Goal: Task Accomplishment & Management: Use online tool/utility

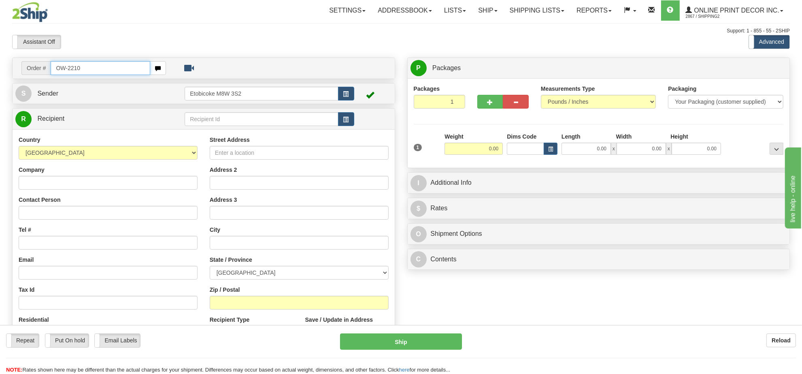
type input "OW-2210"
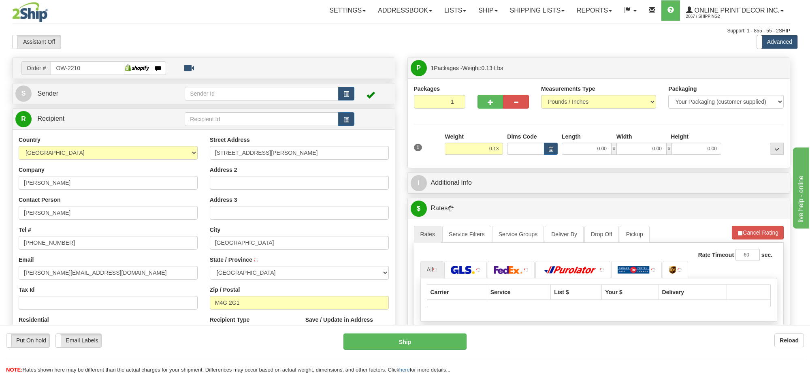
type input "EAST YORK"
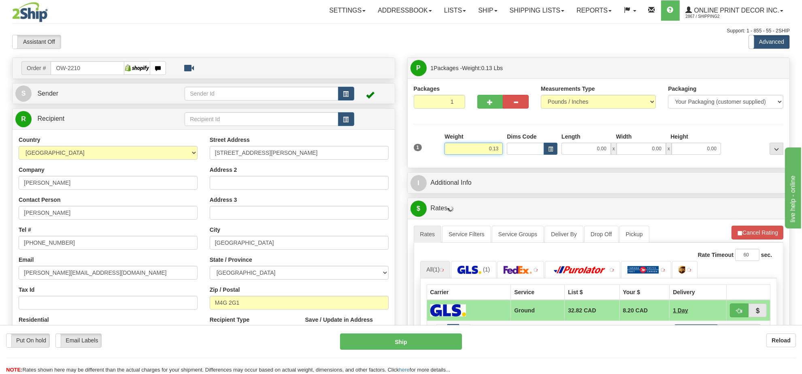
click at [495, 149] on input "0.13" at bounding box center [474, 149] width 58 height 12
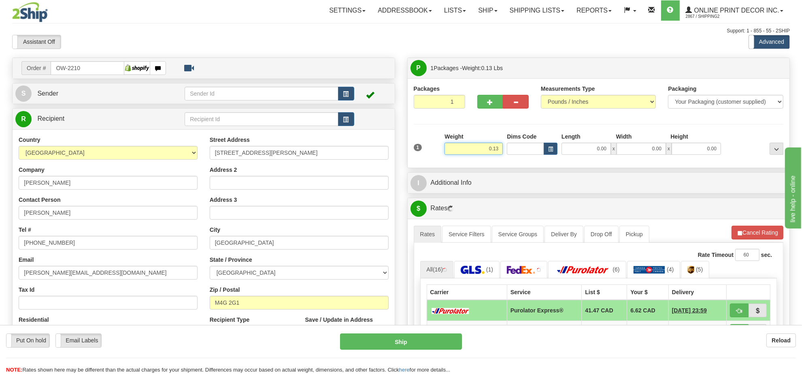
click at [495, 149] on input "0.13" at bounding box center [474, 149] width 58 height 12
type input "3.00"
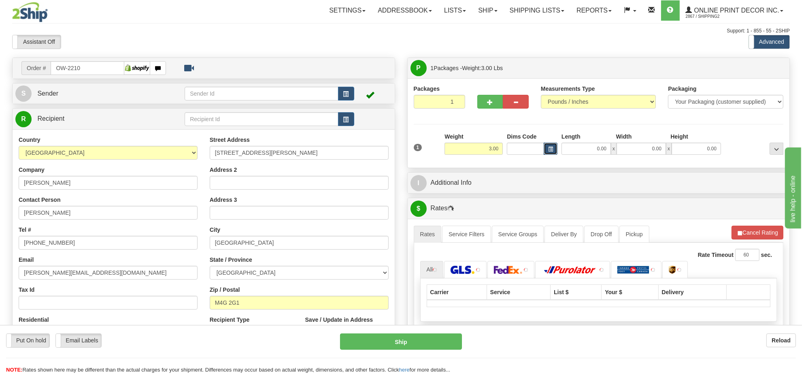
click at [546, 151] on button "button" at bounding box center [551, 149] width 14 height 12
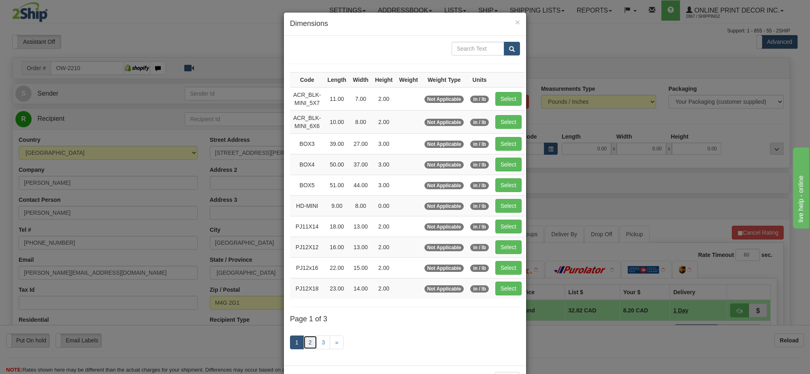
click at [305, 345] on link "2" at bounding box center [310, 342] width 14 height 14
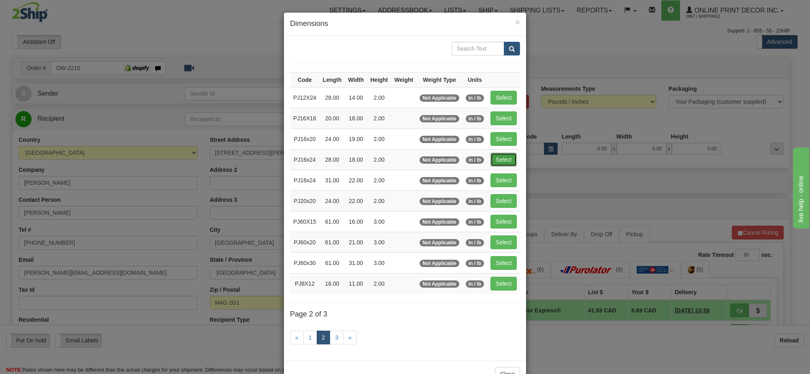
click at [495, 163] on button "Select" at bounding box center [504, 160] width 26 height 14
type input "PJ16x24"
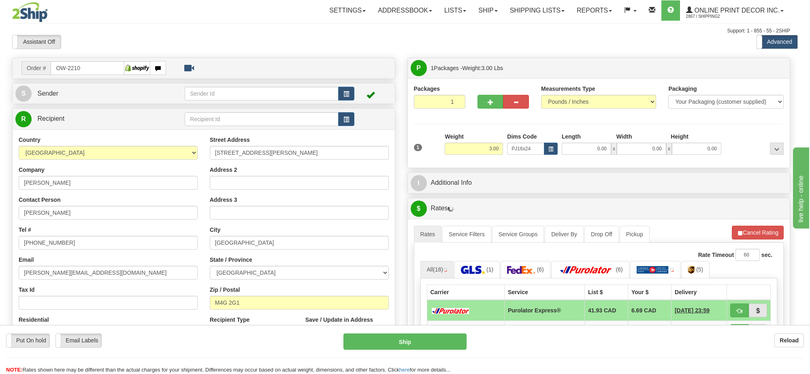
type input "28.00"
type input "18.00"
type input "2.00"
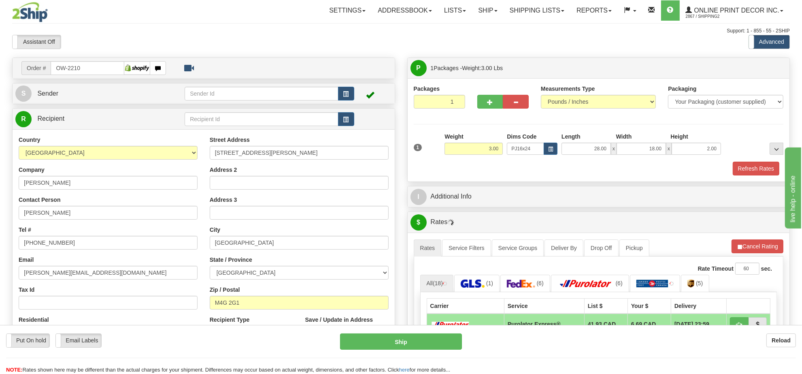
click at [768, 240] on div "A change has been made which could impact your rate estimate. To ensure the est…" at bounding box center [599, 372] width 382 height 279
click at [764, 244] on button "Cancel Rating" at bounding box center [758, 246] width 52 height 14
click at [764, 244] on button "Refresh Rates" at bounding box center [758, 246] width 52 height 14
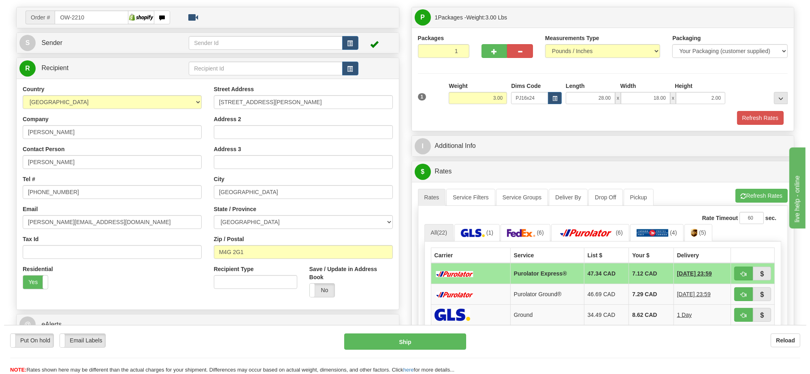
scroll to position [101, 0]
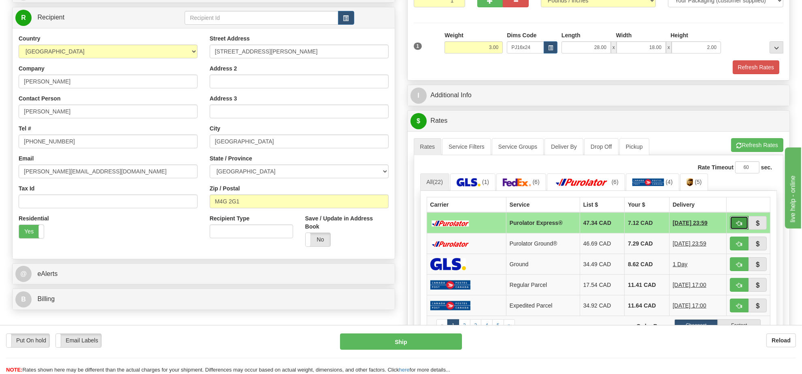
click at [742, 229] on button "button" at bounding box center [739, 223] width 19 height 14
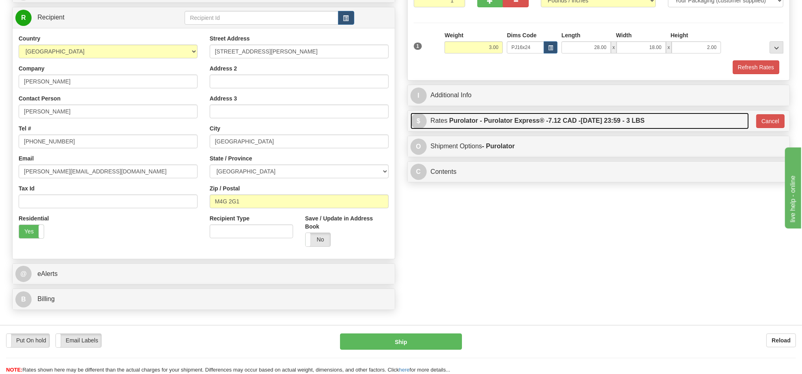
click at [574, 122] on span "7.12 CAD -" at bounding box center [564, 120] width 32 height 7
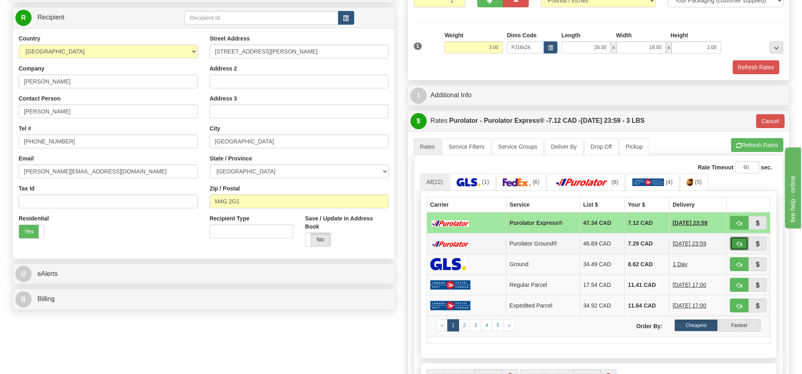
click at [737, 246] on span "button" at bounding box center [740, 243] width 6 height 5
type input "260"
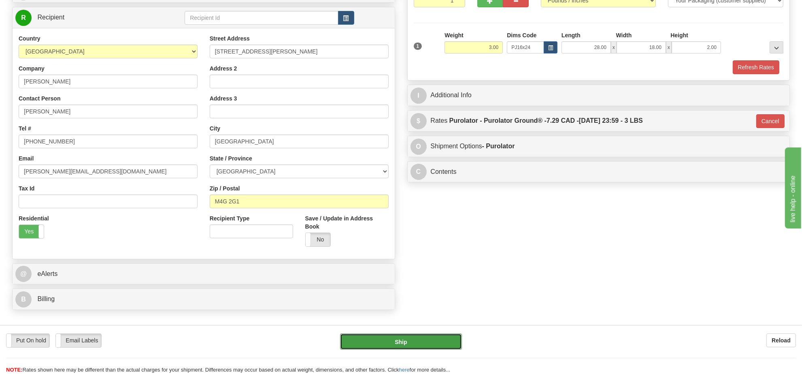
click at [437, 341] on button "Ship" at bounding box center [401, 341] width 122 height 16
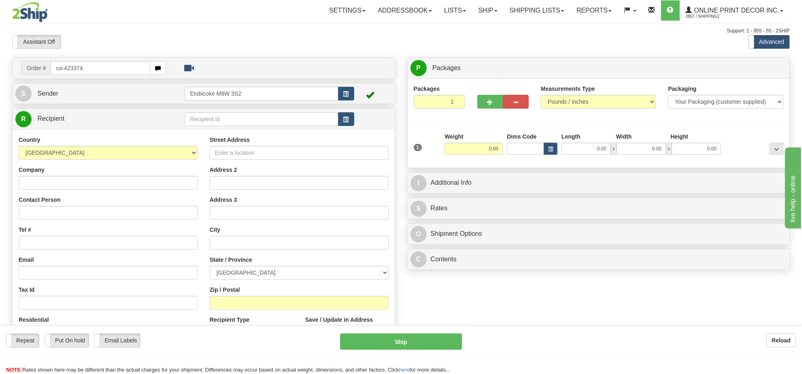
type input "ca-423374"
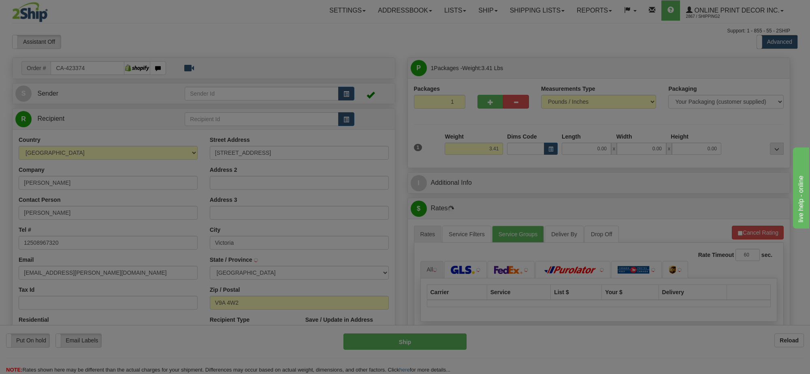
type input "ESQUIMALT"
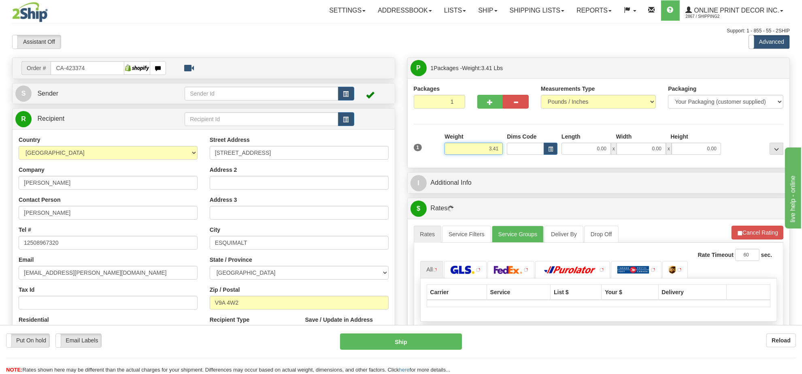
click at [491, 151] on input "3.41" at bounding box center [474, 149] width 58 height 12
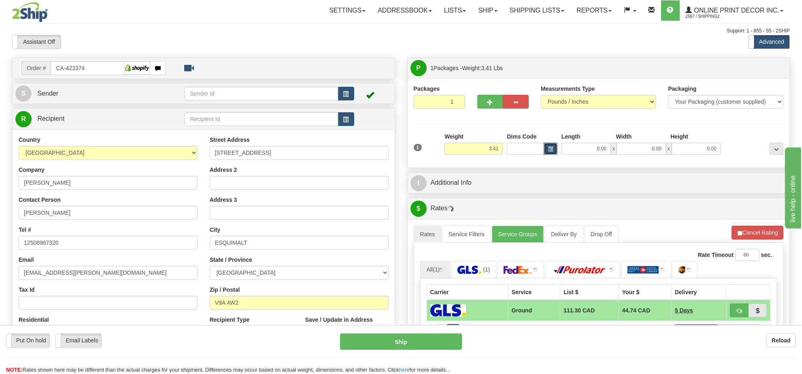
click at [547, 145] on button "button" at bounding box center [551, 149] width 14 height 12
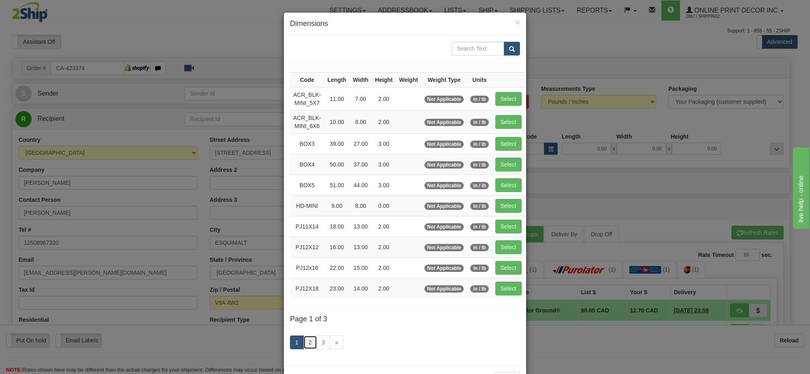
click at [308, 341] on link "2" at bounding box center [310, 342] width 14 height 14
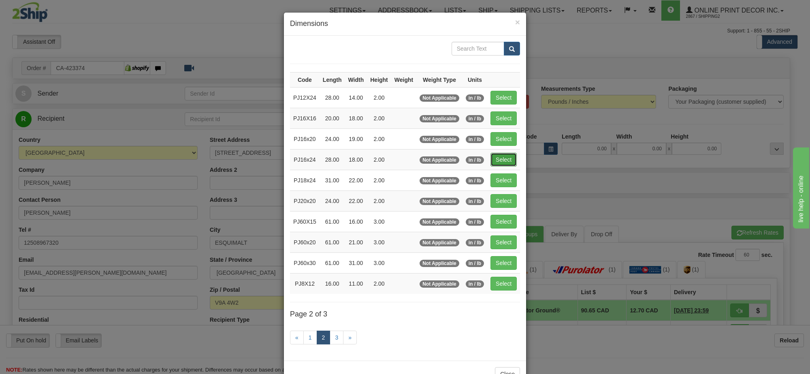
click at [508, 161] on button "Select" at bounding box center [504, 160] width 26 height 14
type input "PJ16x24"
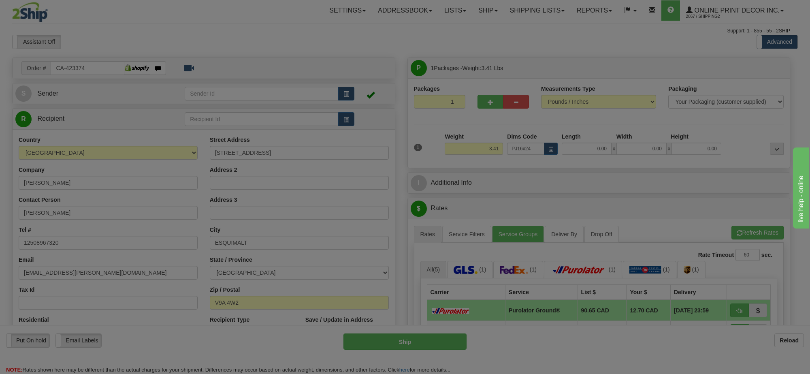
type input "28.00"
type input "18.00"
type input "2.00"
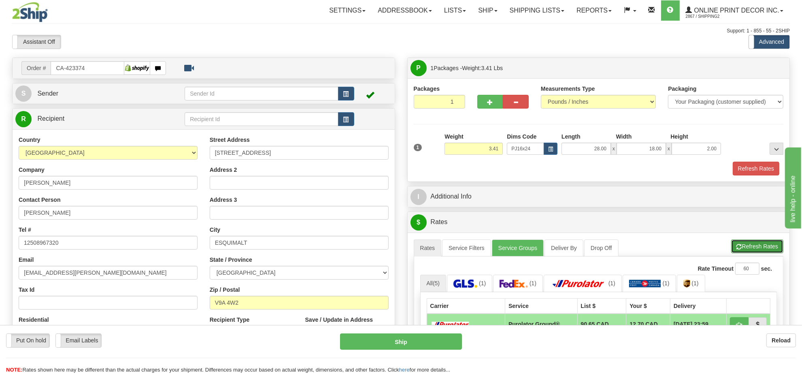
click at [752, 243] on button "Refresh Rates" at bounding box center [758, 246] width 52 height 14
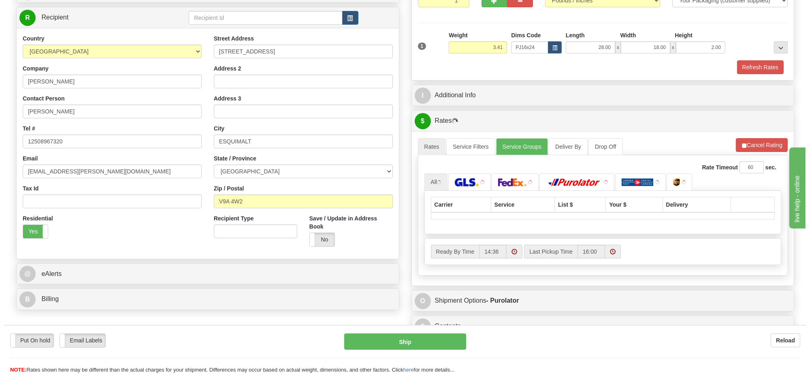
scroll to position [152, 0]
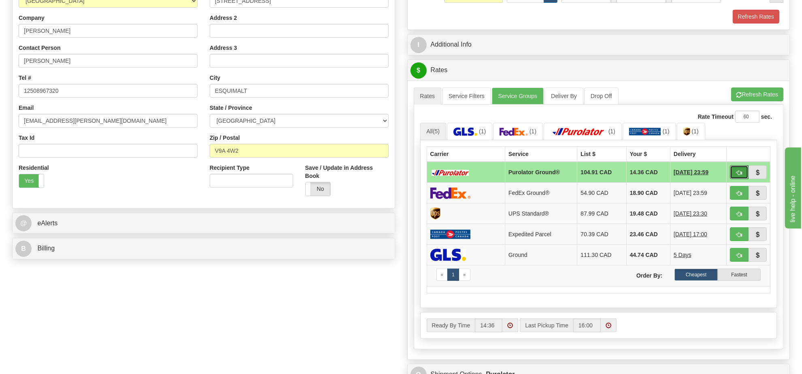
drag, startPoint x: 736, startPoint y: 173, endPoint x: 729, endPoint y: 177, distance: 8.5
click at [736, 173] on button "button" at bounding box center [739, 172] width 19 height 14
type input "260"
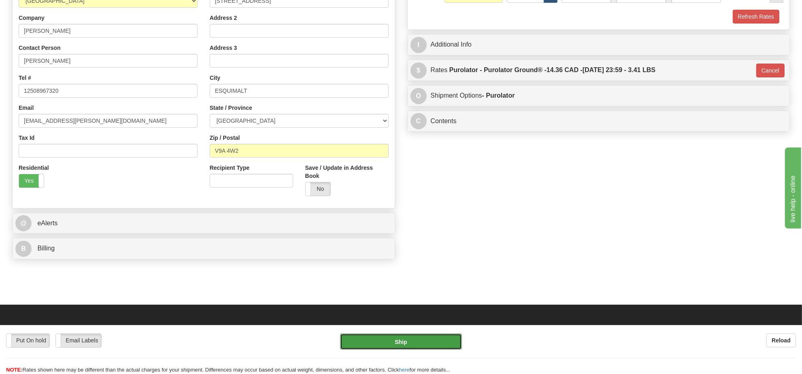
click at [425, 340] on button "Ship" at bounding box center [401, 341] width 122 height 16
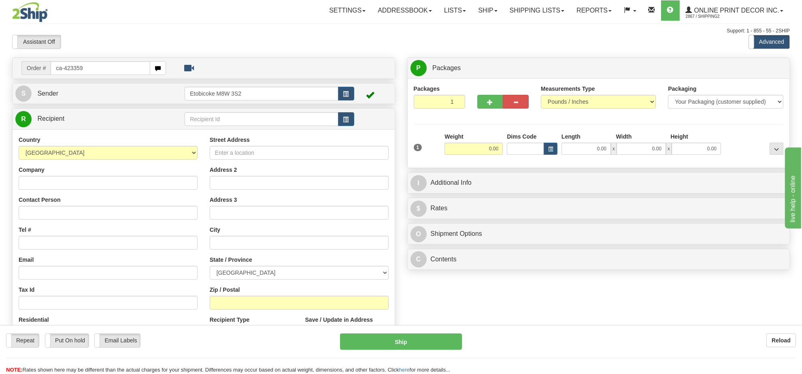
type input "ca-423359"
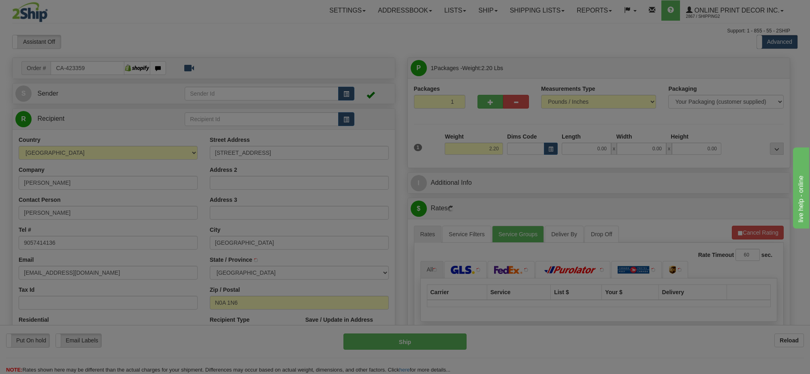
type input "[GEOGRAPHIC_DATA]"
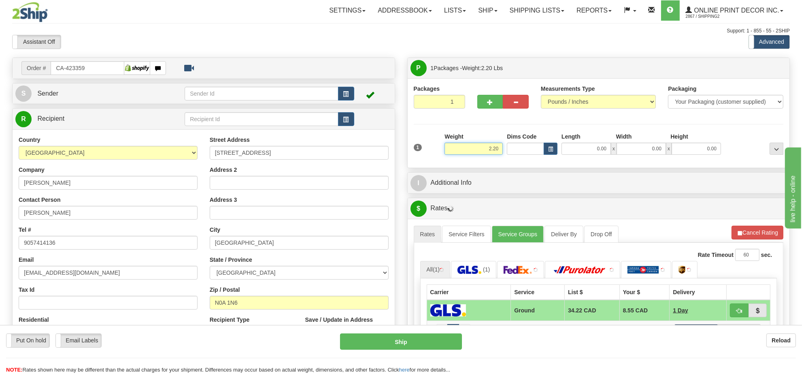
click at [487, 150] on input "2.20" at bounding box center [474, 149] width 58 height 12
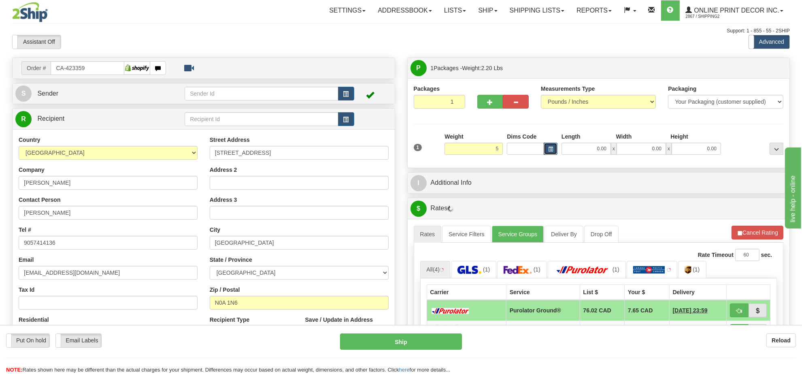
type input "5.00"
click at [550, 148] on span "button" at bounding box center [550, 149] width 5 height 4
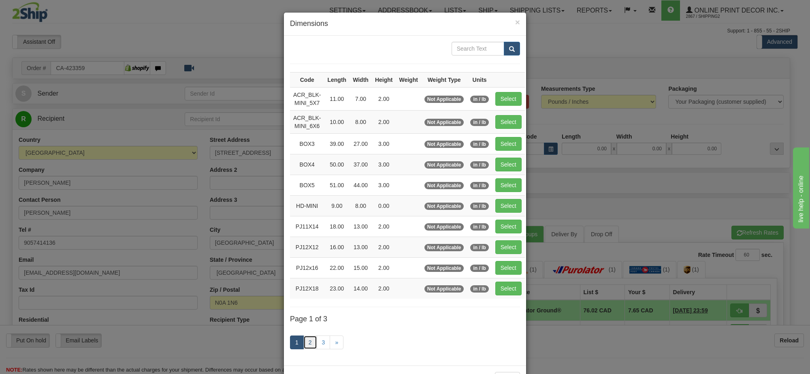
click at [308, 344] on link "2" at bounding box center [310, 342] width 14 height 14
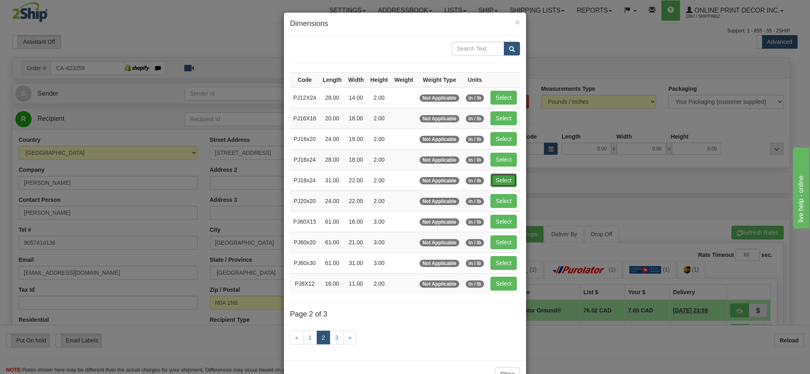
click at [503, 179] on button "Select" at bounding box center [504, 180] width 26 height 14
type input "PJ18x24"
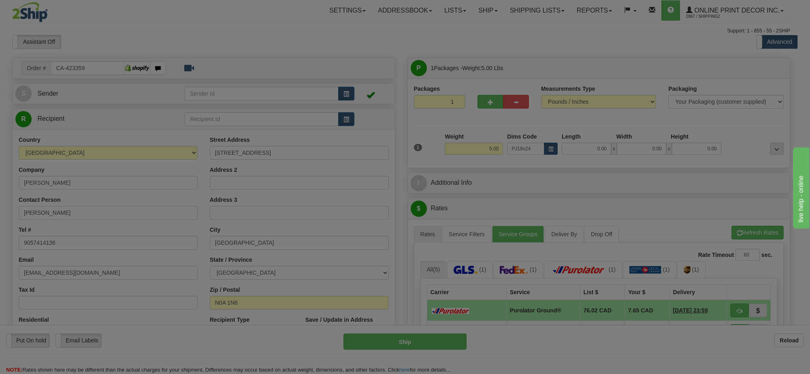
type input "31.00"
type input "22.00"
type input "2.00"
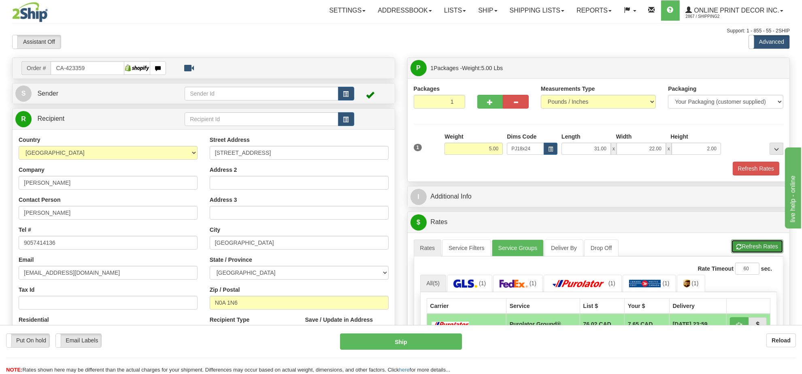
click at [738, 250] on span "button" at bounding box center [740, 246] width 6 height 5
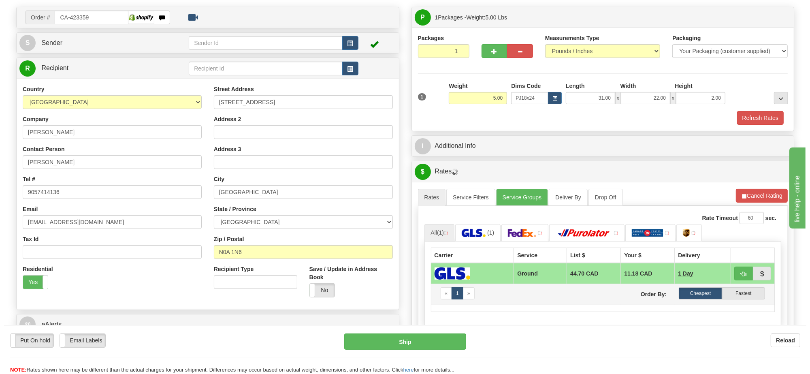
scroll to position [101, 0]
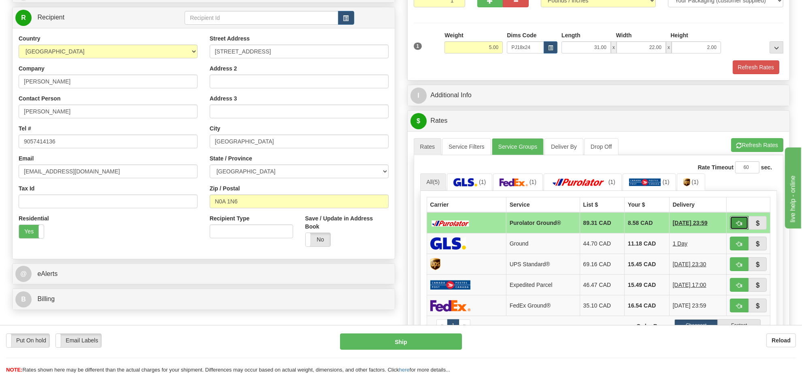
click at [738, 225] on span "button" at bounding box center [740, 223] width 6 height 5
type input "260"
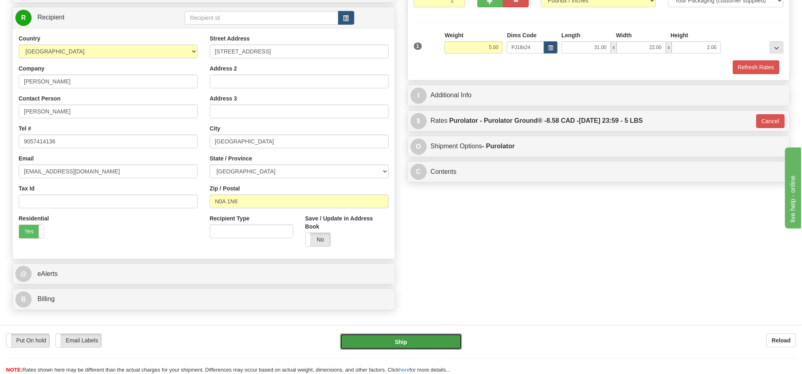
click at [398, 342] on button "Ship" at bounding box center [401, 341] width 122 height 16
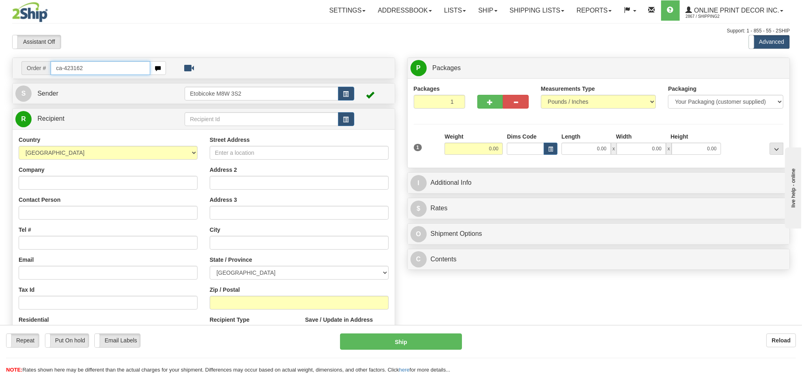
type input "ca-423162"
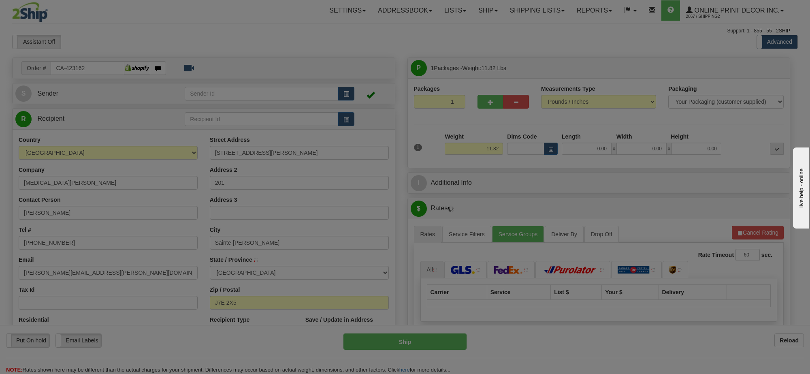
type input "SAINTE-THERESE"
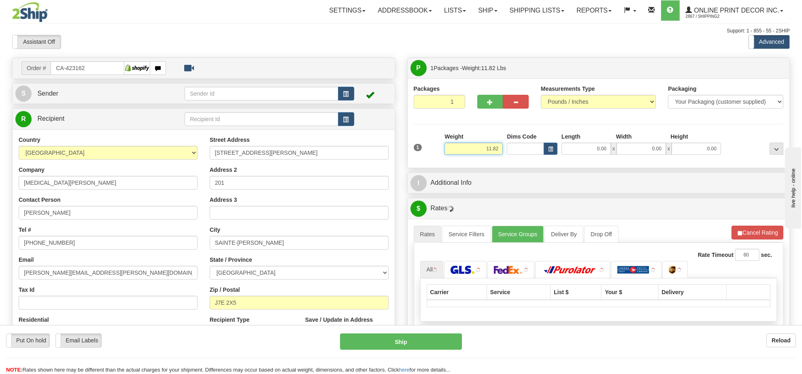
click at [493, 151] on input "11.82" at bounding box center [474, 149] width 58 height 12
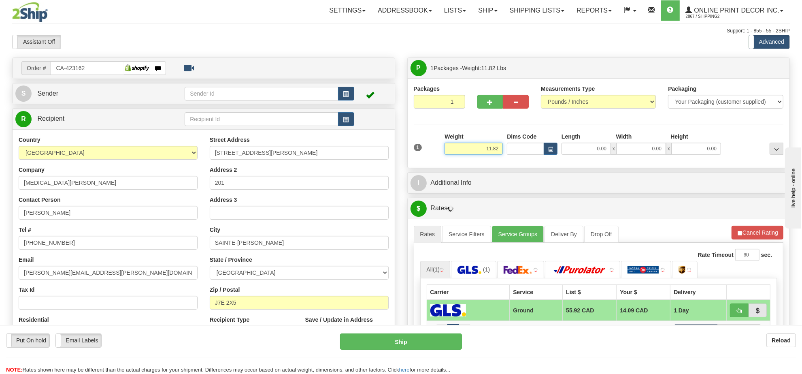
click at [493, 151] on input "11.82" at bounding box center [474, 149] width 58 height 12
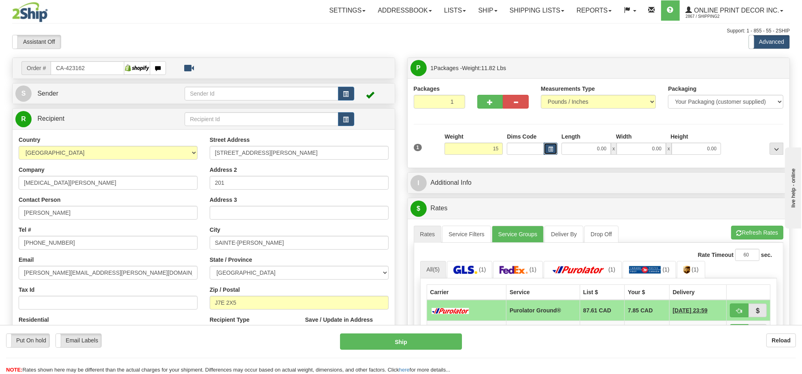
type input "15.00"
click at [549, 149] on span "button" at bounding box center [550, 149] width 5 height 4
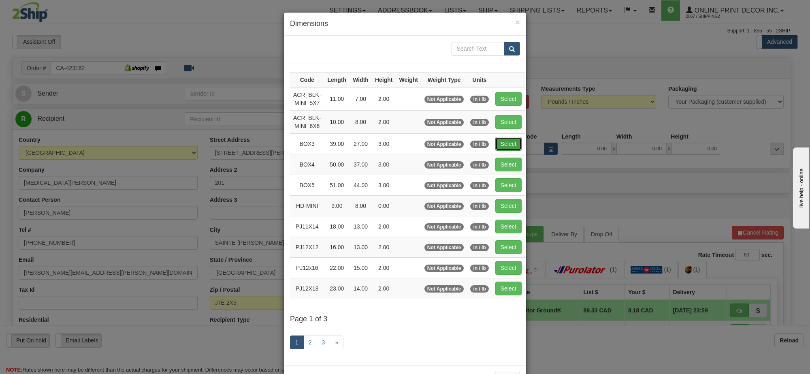
click at [510, 145] on button "Select" at bounding box center [508, 144] width 26 height 14
type input "BOX3"
type input "39.00"
type input "27.00"
type input "3.00"
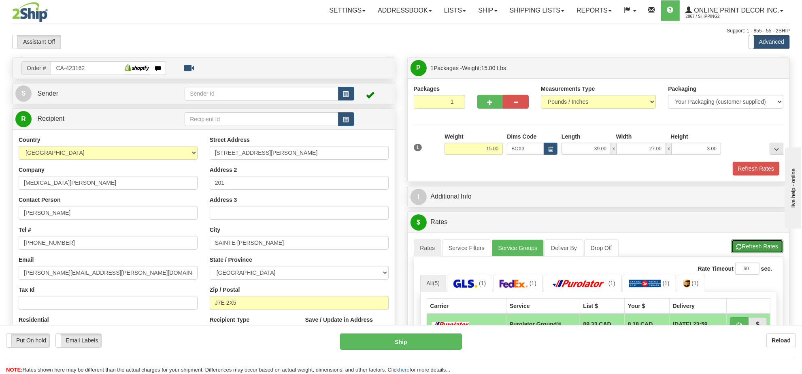
click at [762, 253] on button "Refresh Rates" at bounding box center [758, 246] width 52 height 14
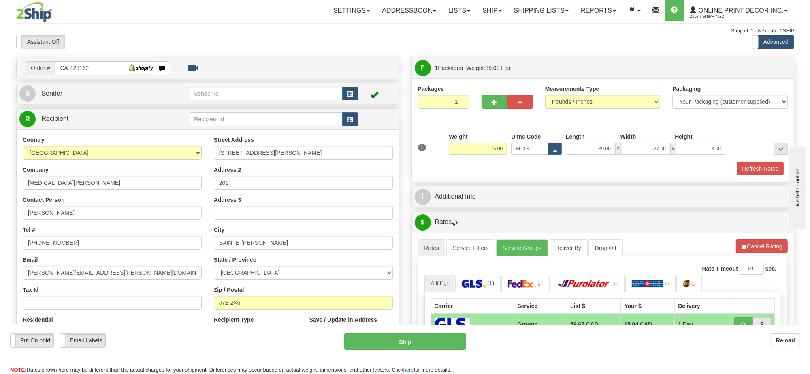
scroll to position [101, 0]
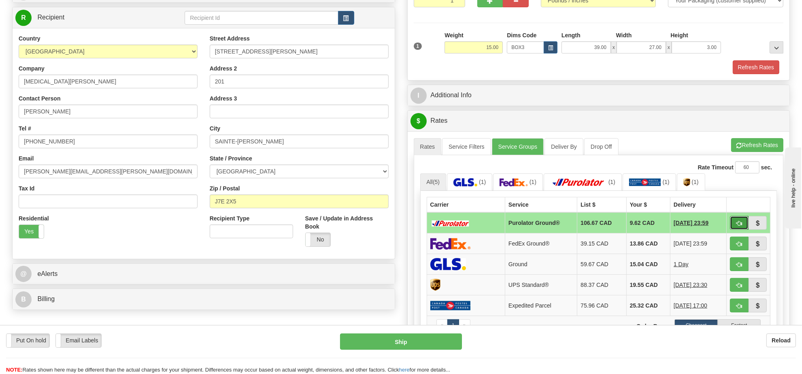
click at [740, 224] on span "button" at bounding box center [740, 223] width 6 height 5
type input "260"
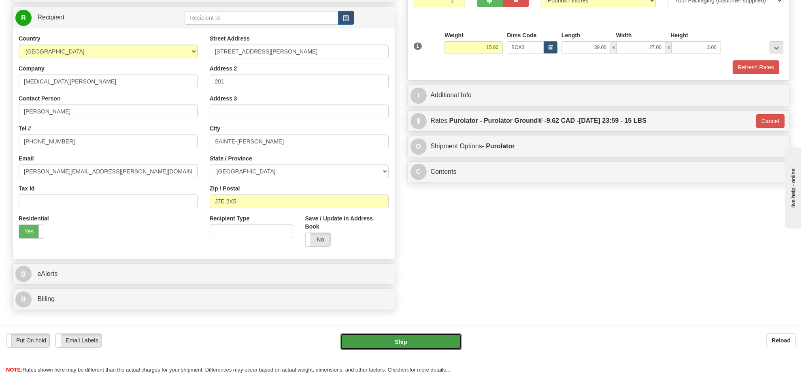
click at [450, 341] on button "Ship" at bounding box center [401, 341] width 122 height 16
